Goal: Obtain resource: Obtain resource

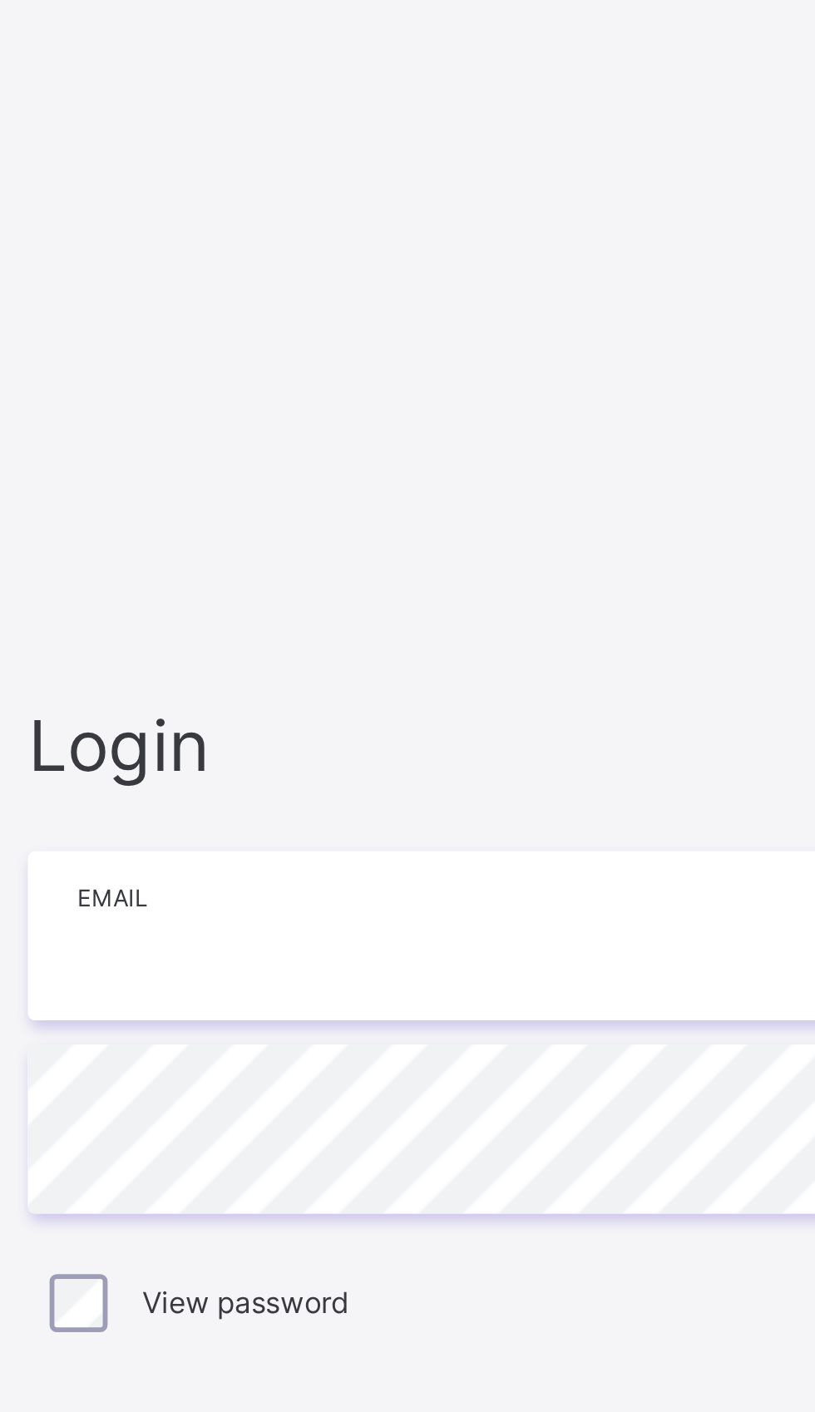
click at [394, 685] on input "email" at bounding box center [543, 656] width 433 height 58
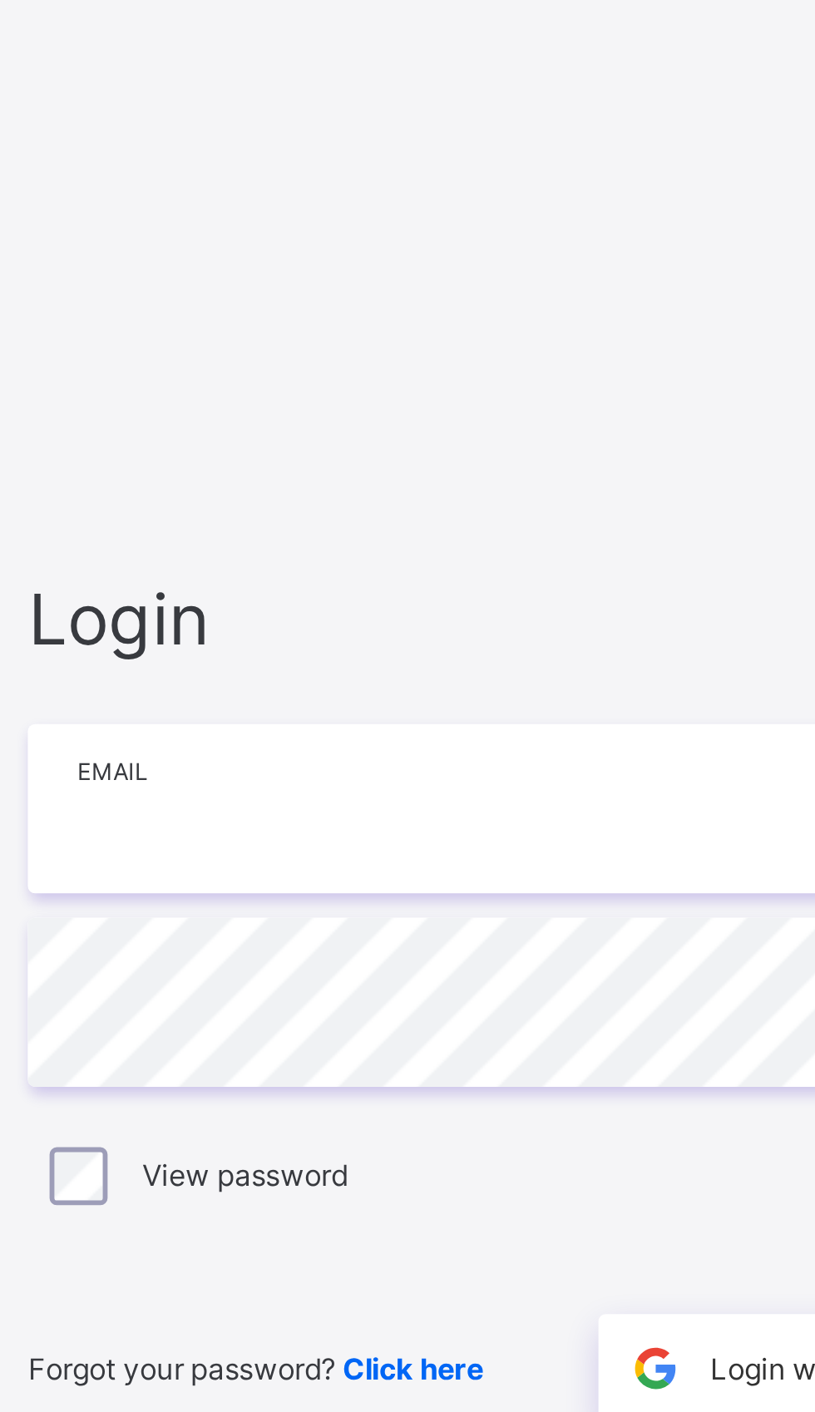
type input "**********"
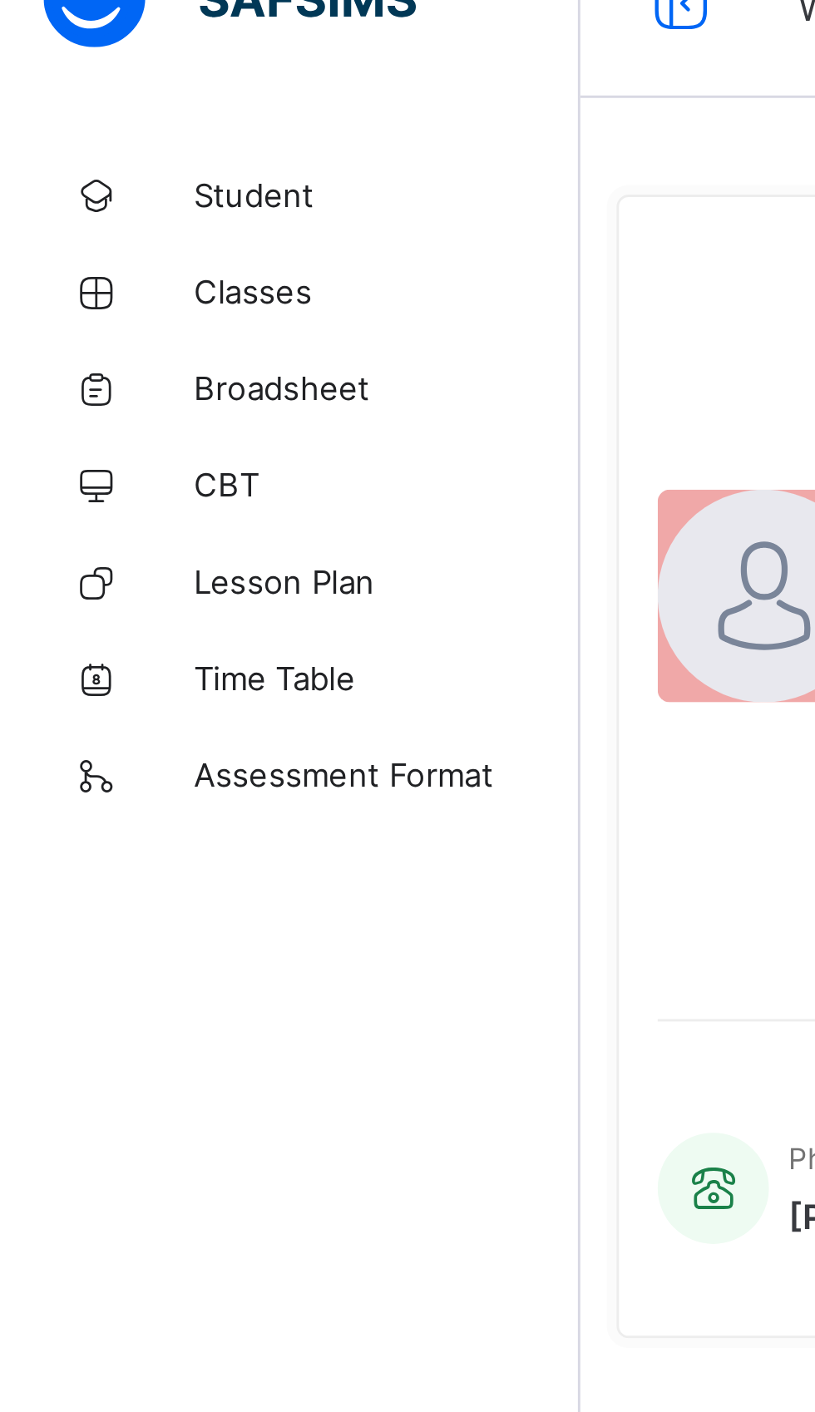
click at [116, 166] on span "Broadsheet" at bounding box center [133, 166] width 133 height 13
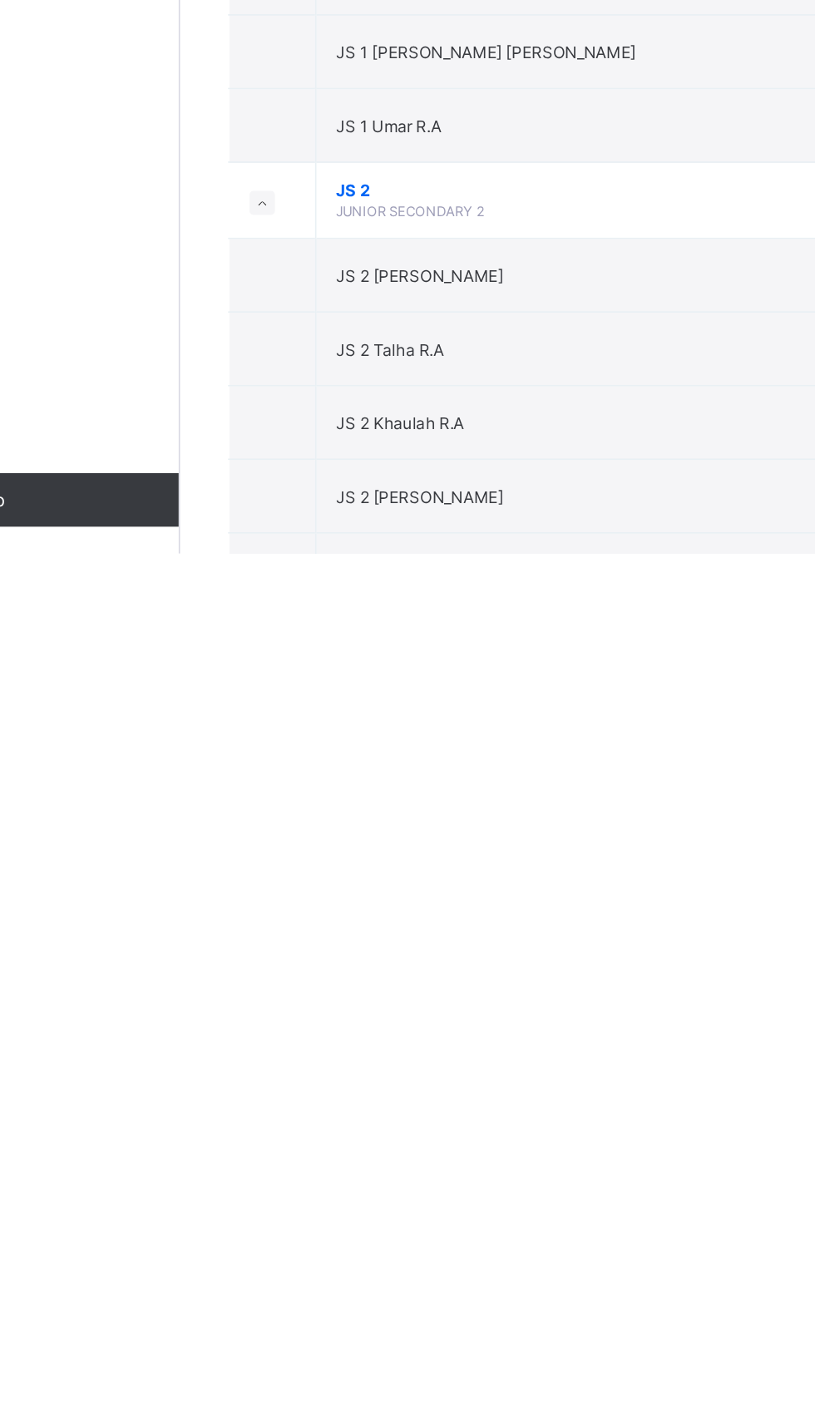
scroll to position [3192, 0]
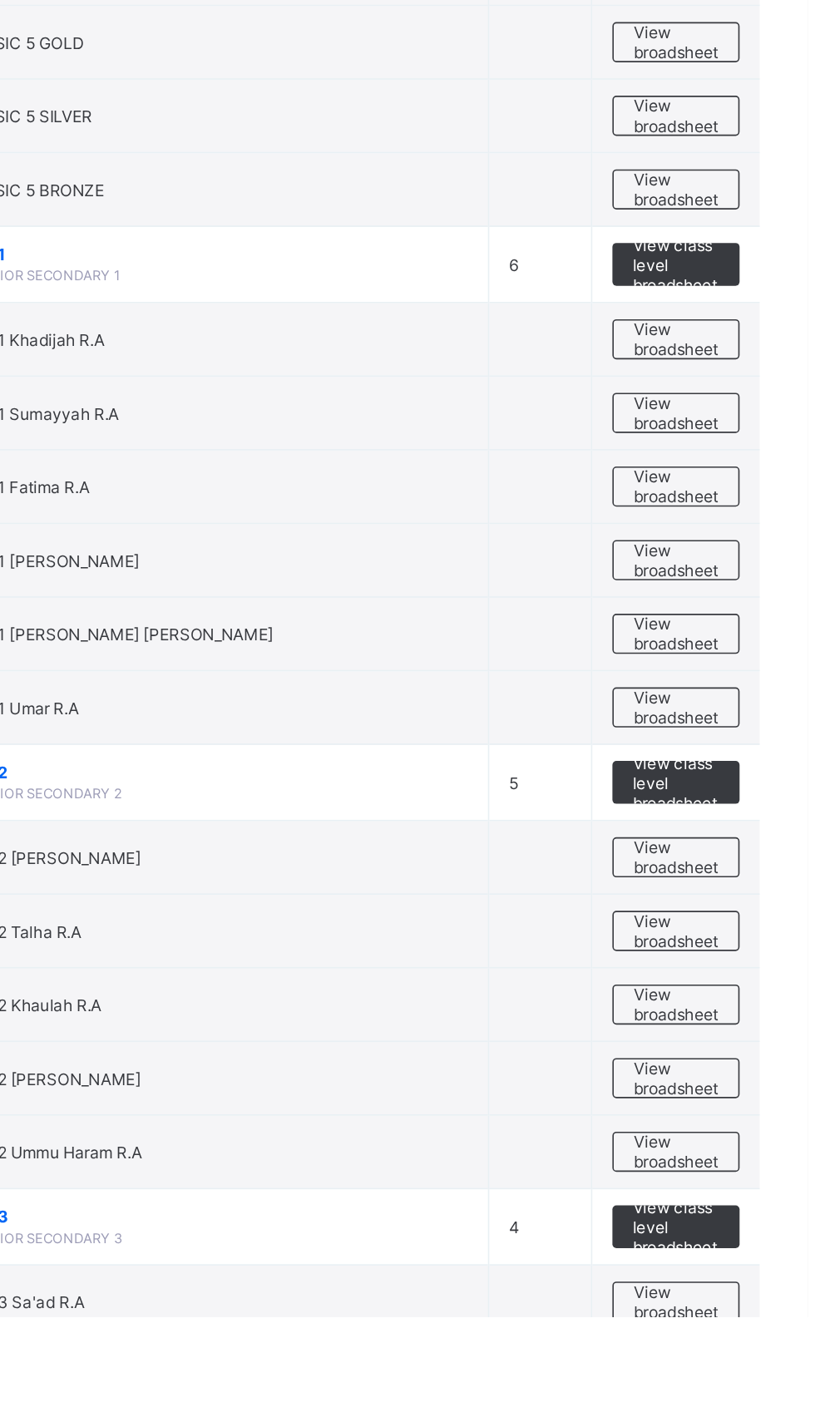
click at [741, 987] on span "View broadsheet" at bounding box center [733, 988] width 52 height 25
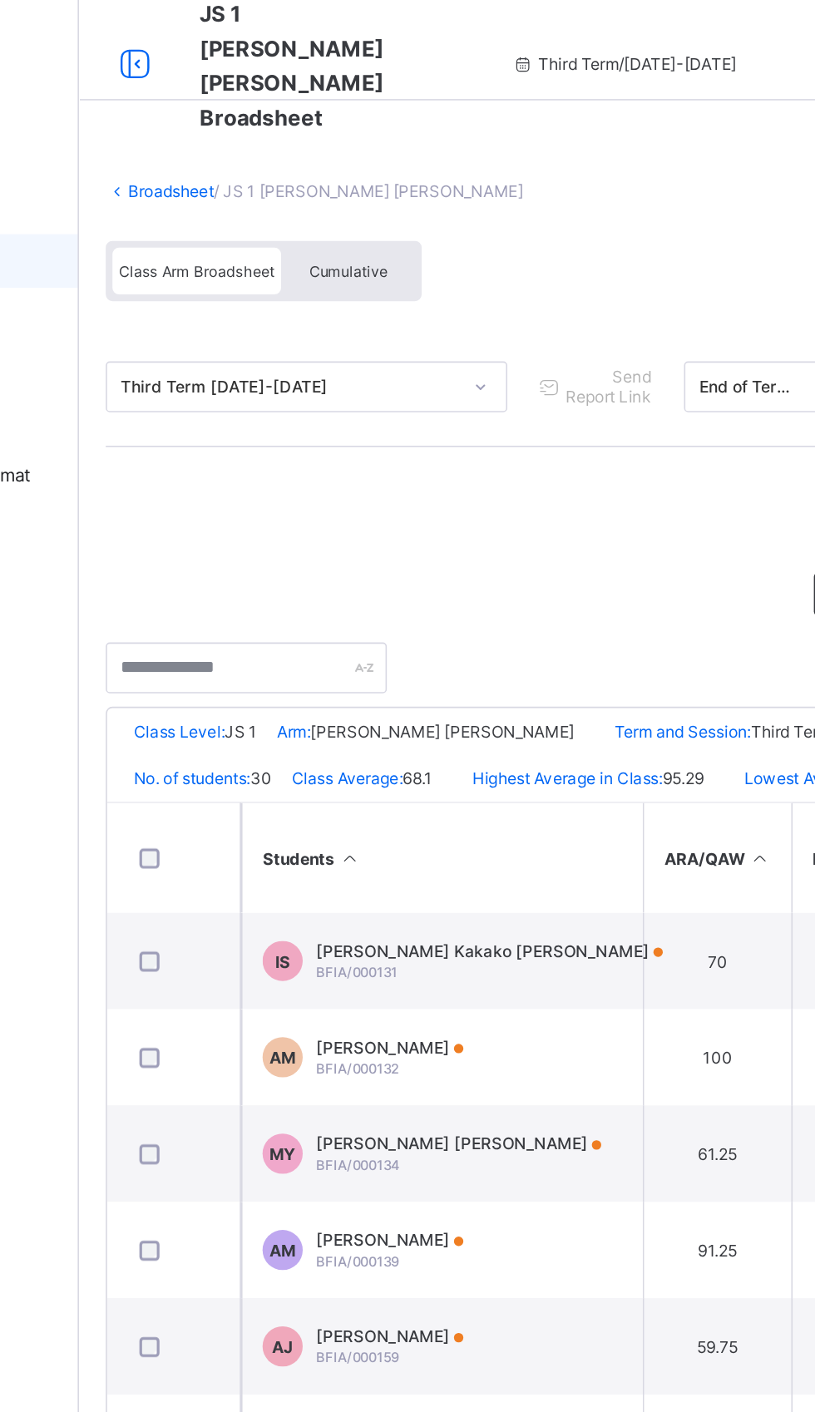
click at [373, 174] on span "Cumulative" at bounding box center [367, 173] width 48 height 12
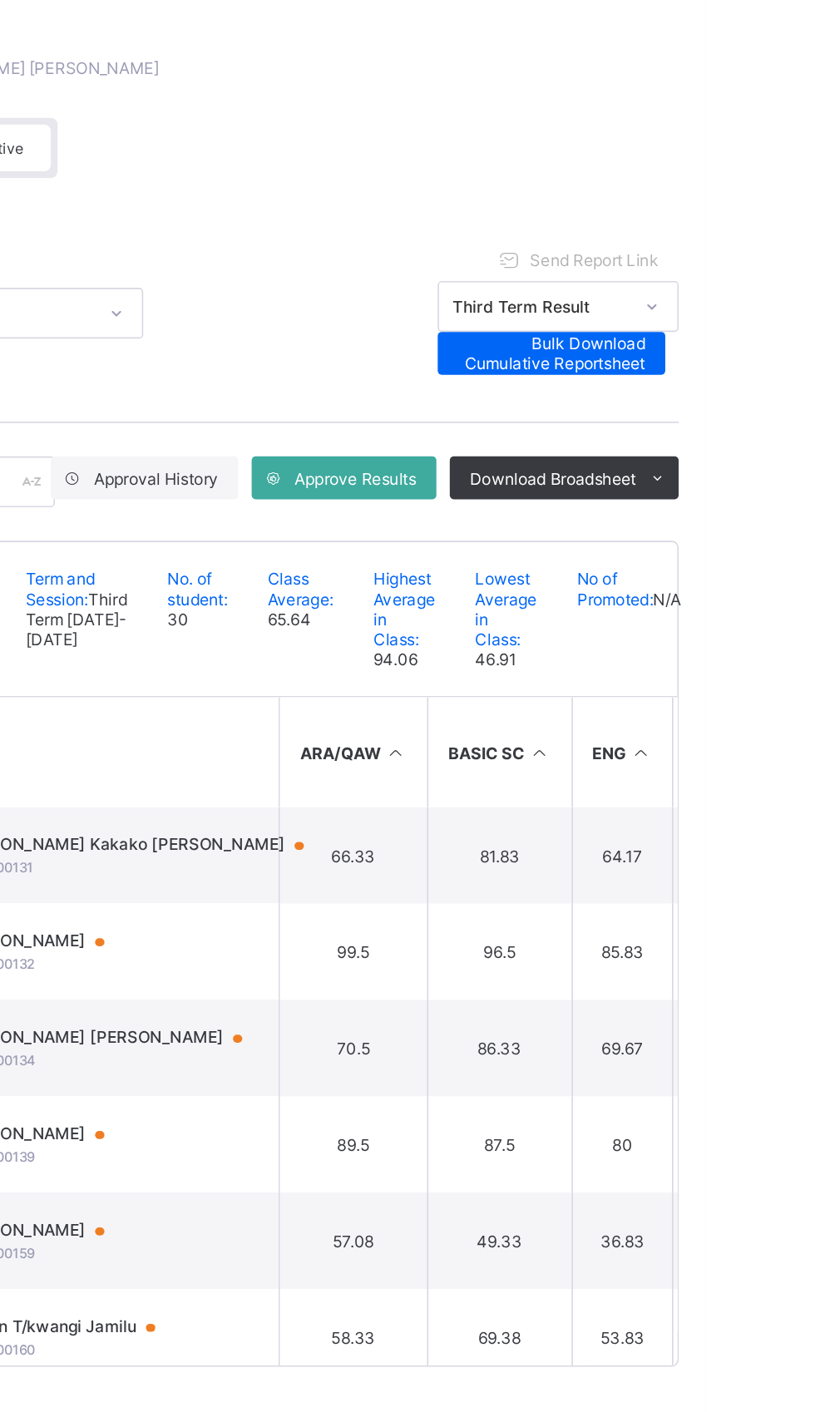
click at [780, 380] on icon at bounding box center [785, 378] width 12 height 11
click at [0, 0] on li "PDF" at bounding box center [0, 0] width 0 height 0
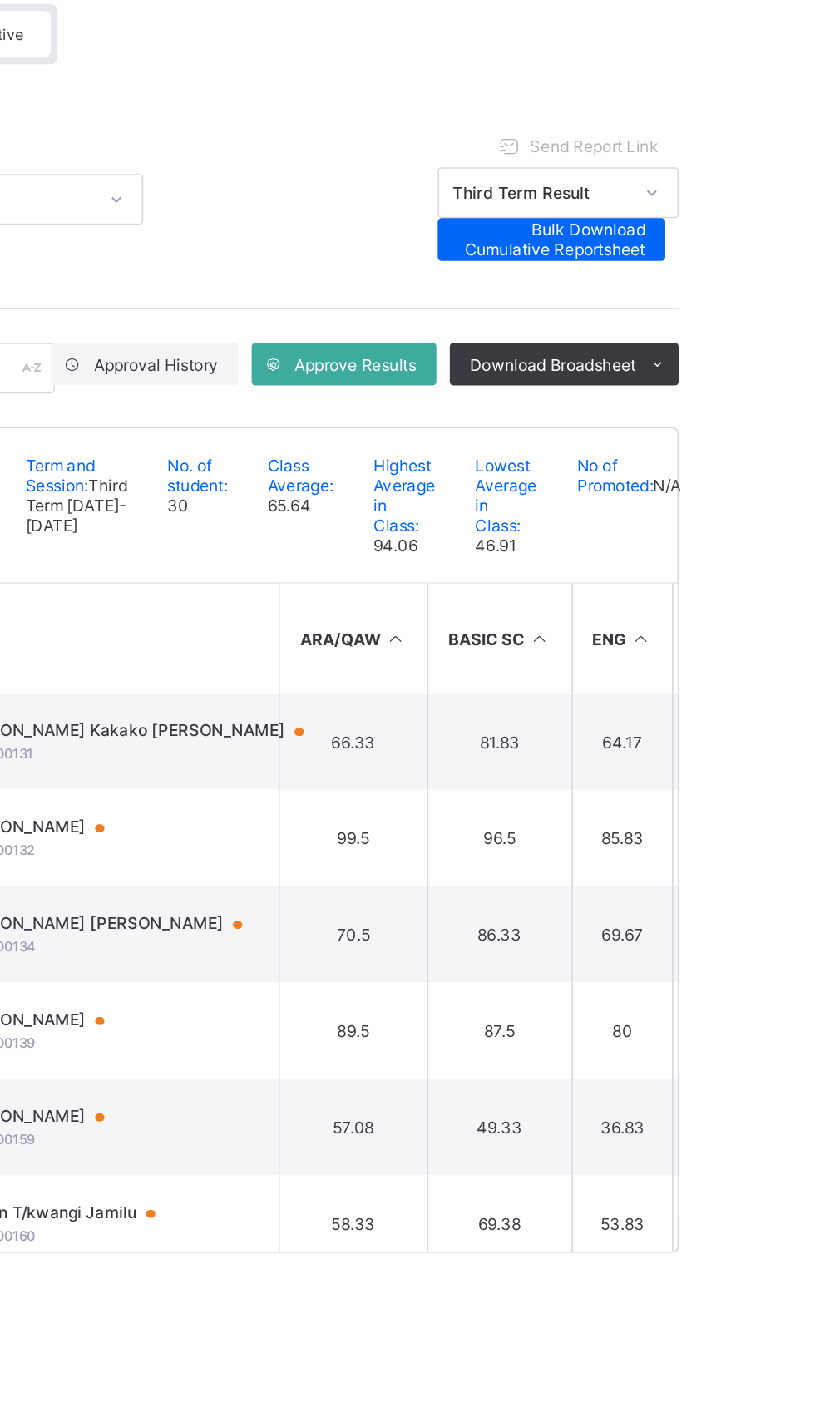
click at [763, 305] on span "Bulk Download Cumulative Reportsheet" at bounding box center [719, 300] width 116 height 25
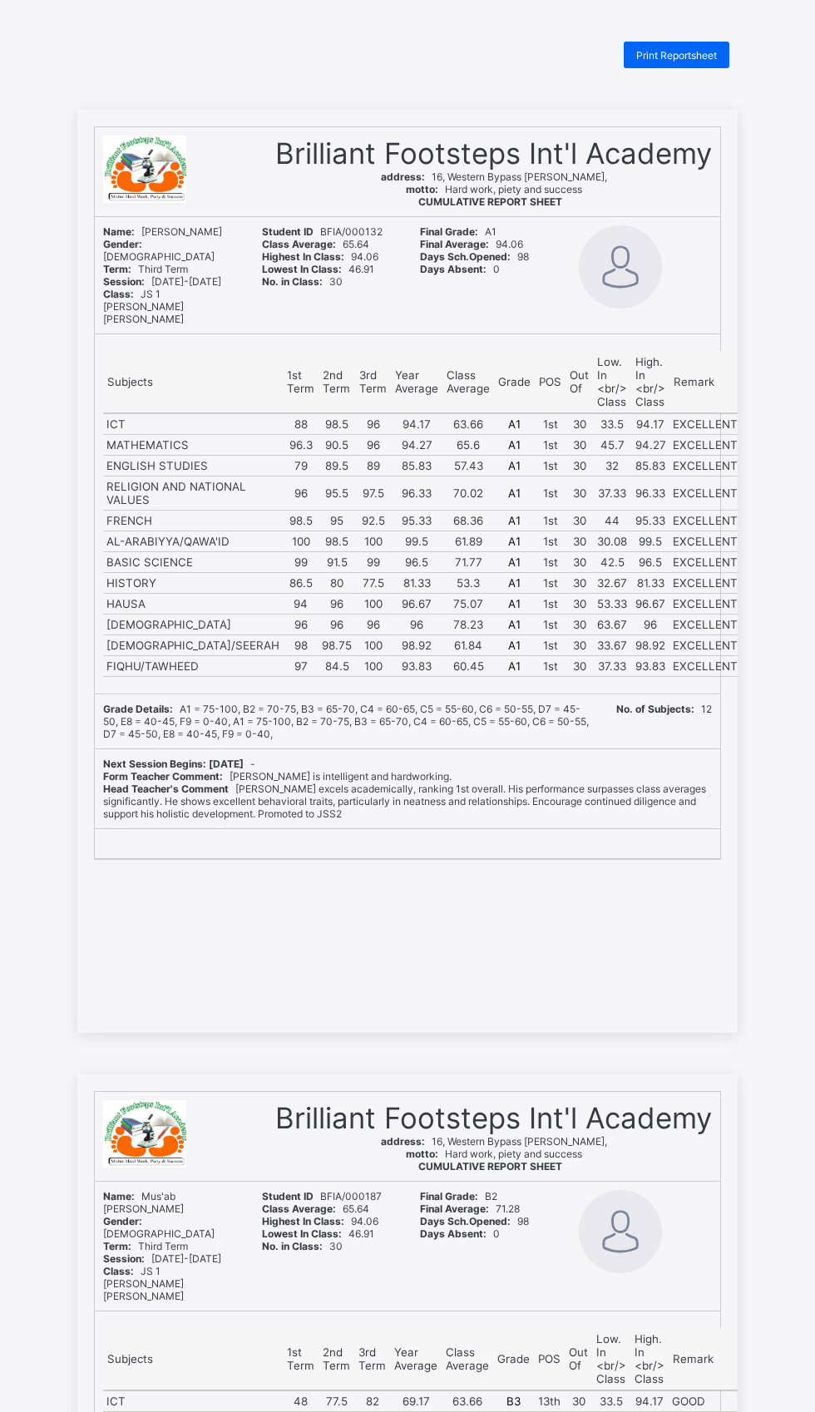
scroll to position [2, 0]
click at [631, 591] on td "96.67" at bounding box center [650, 601] width 38 height 21
click at [631, 638] on td "98.92" at bounding box center [650, 643] width 38 height 21
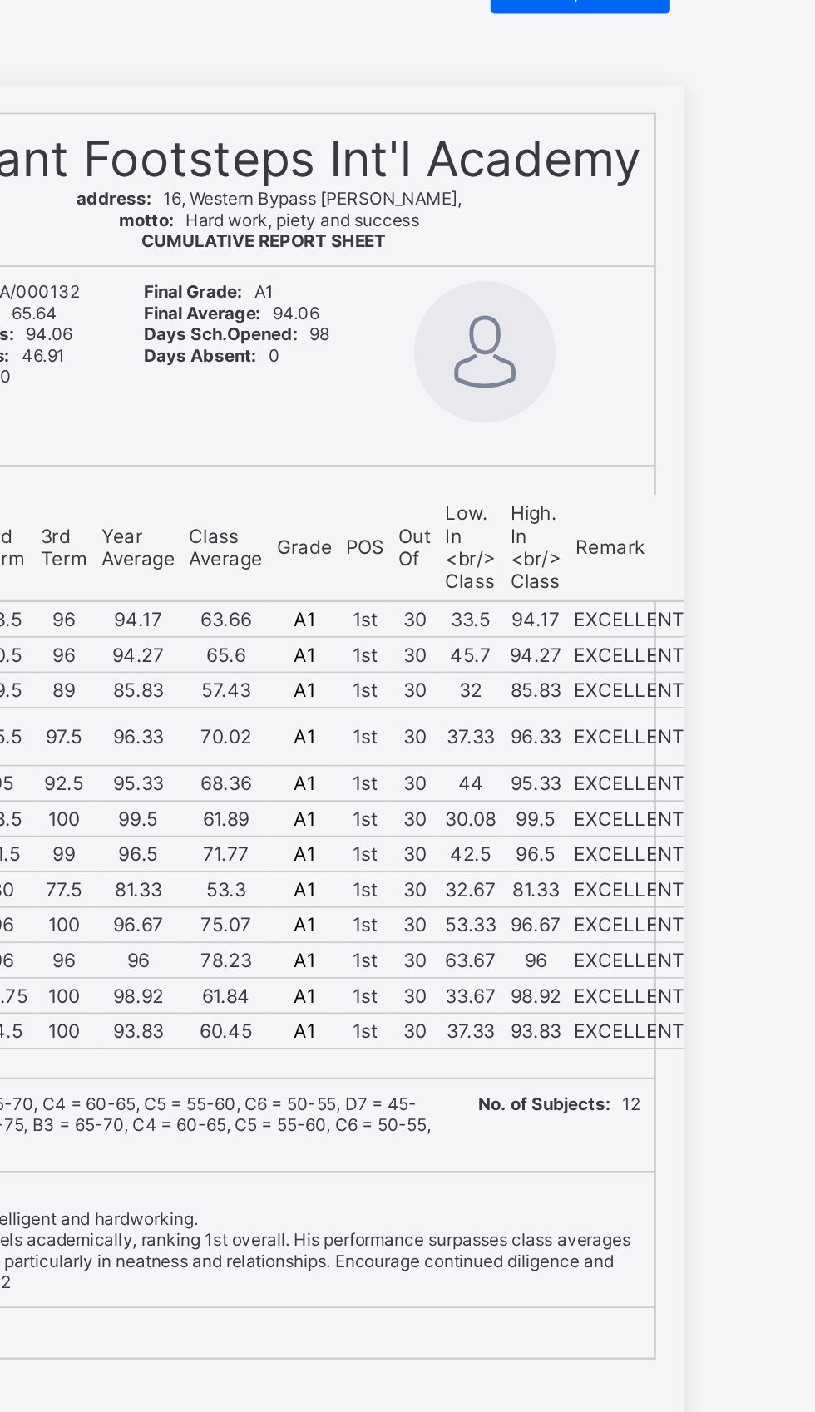
scroll to position [0, 0]
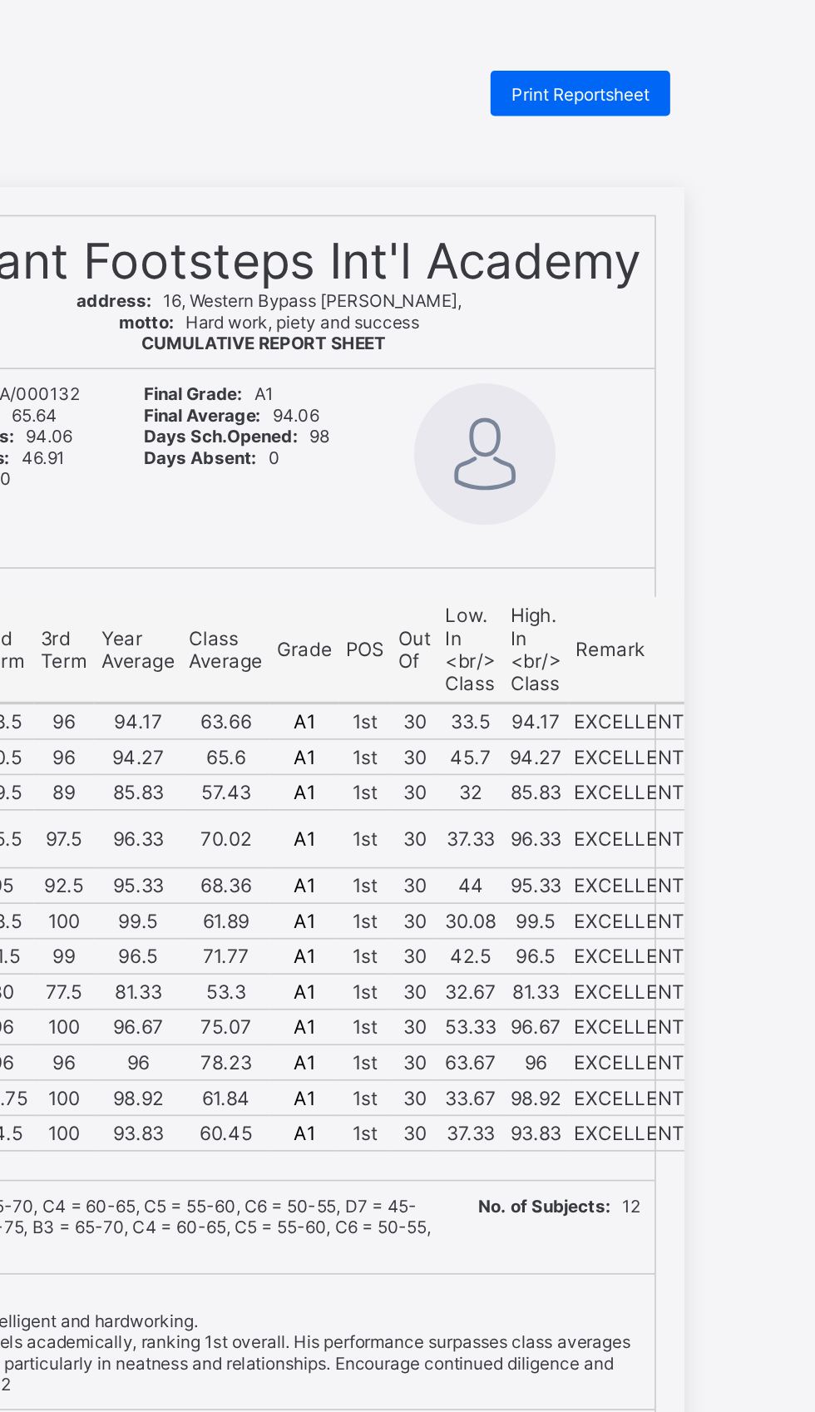
click at [664, 55] on span "Print Reportsheet" at bounding box center [676, 55] width 81 height 12
